Goal: Navigation & Orientation: Find specific page/section

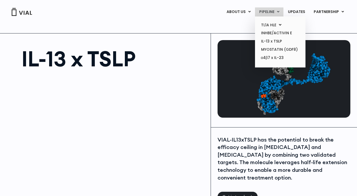
click at [273, 9] on link "PIPELINE" at bounding box center [269, 11] width 28 height 9
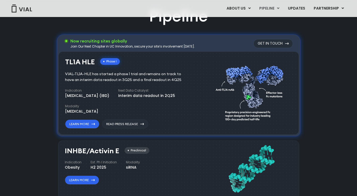
scroll to position [349, 0]
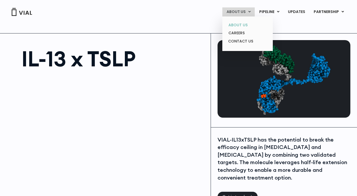
click at [240, 25] on link "ABOUT US" at bounding box center [247, 25] width 46 height 8
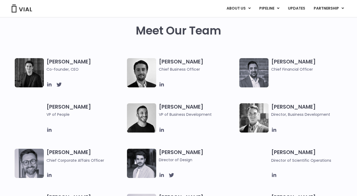
scroll to position [250, 0]
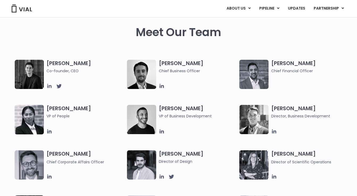
click at [48, 86] on icon at bounding box center [49, 86] width 6 height 6
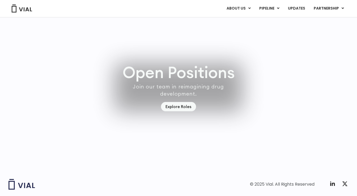
scroll to position [1559, 0]
